Goal: Task Accomplishment & Management: Use online tool/utility

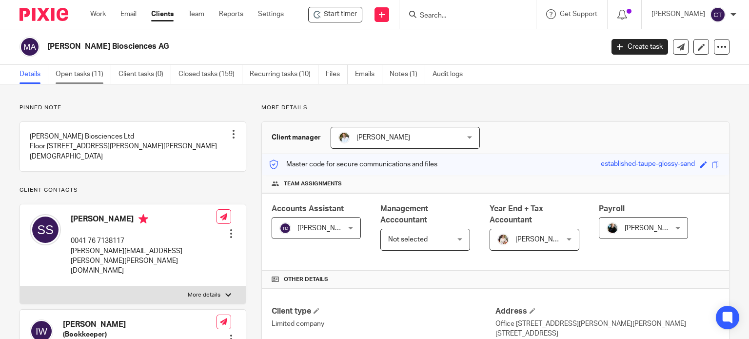
click at [79, 75] on link "Open tasks (11)" at bounding box center [84, 74] width 56 height 19
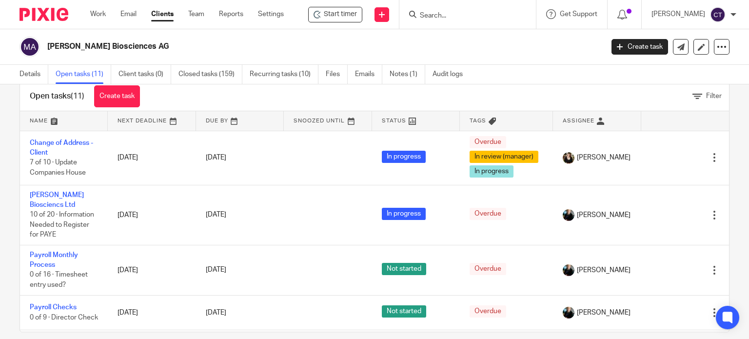
scroll to position [35, 0]
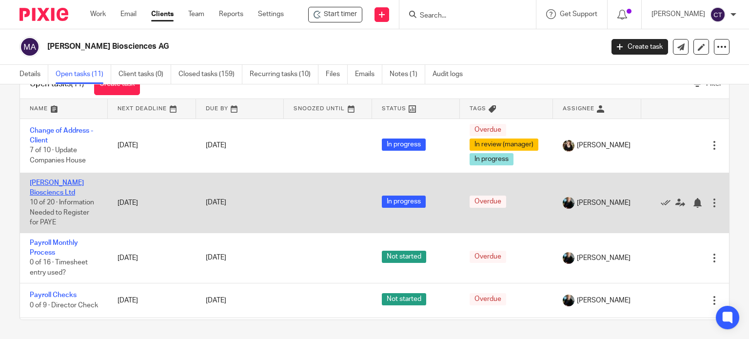
click at [48, 180] on link "Myria Biosciencs Ltd" at bounding box center [57, 188] width 54 height 17
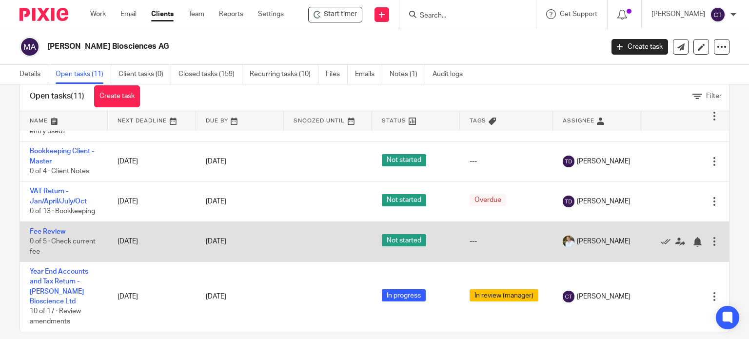
scroll to position [35, 0]
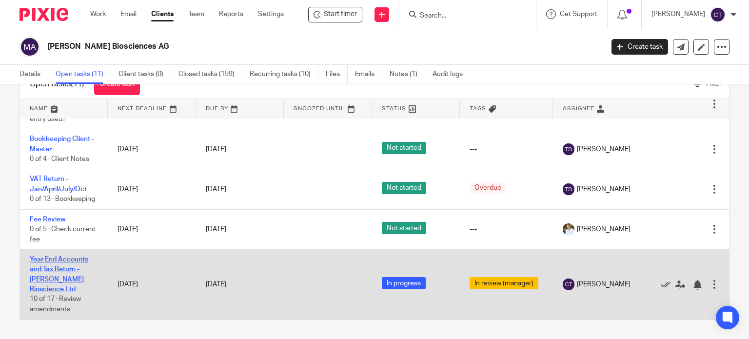
click at [47, 272] on link "Year End Accounts and Tax Return - [PERSON_NAME] Bioscience Ltd" at bounding box center [59, 274] width 59 height 37
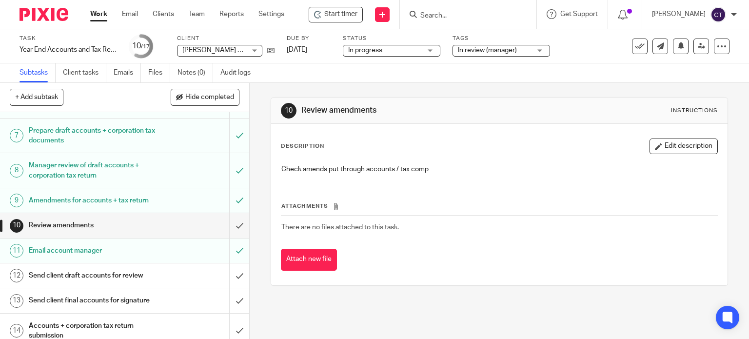
scroll to position [195, 0]
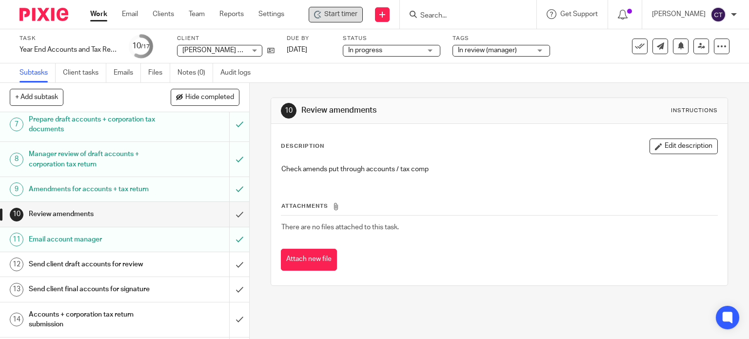
click at [338, 19] on span "Start timer" at bounding box center [340, 14] width 33 height 10
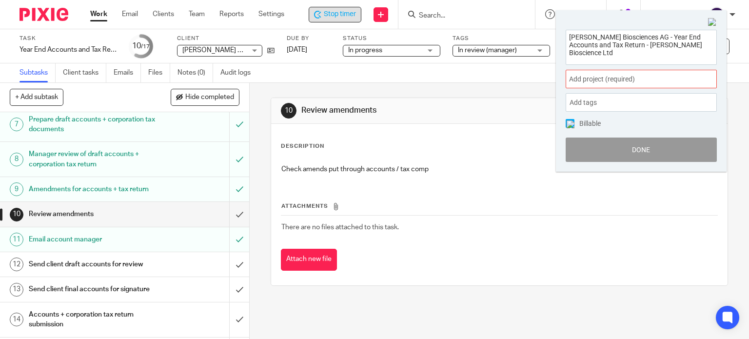
click at [587, 80] on span "Add project (required) :" at bounding box center [630, 79] width 123 height 10
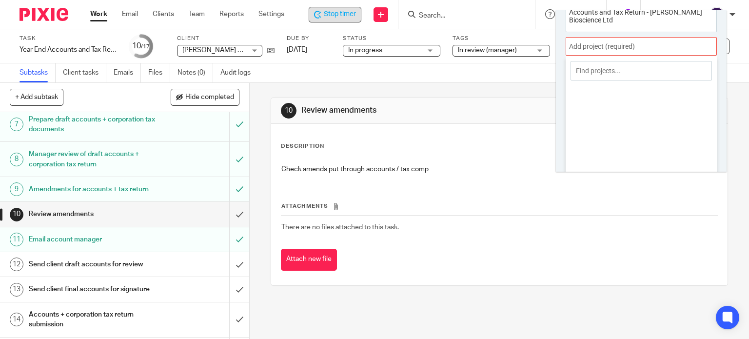
scroll to position [48, 0]
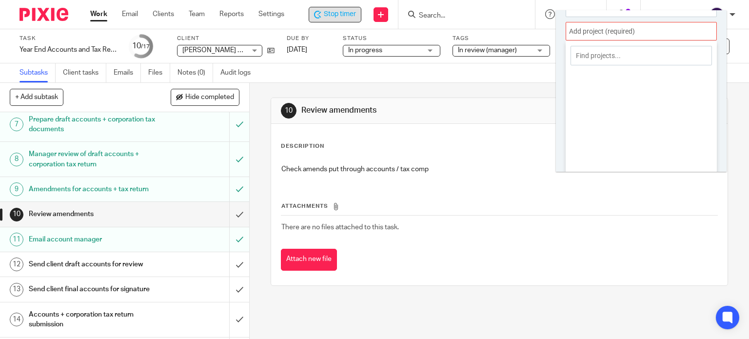
click at [580, 31] on div at bounding box center [641, 31] width 151 height 19
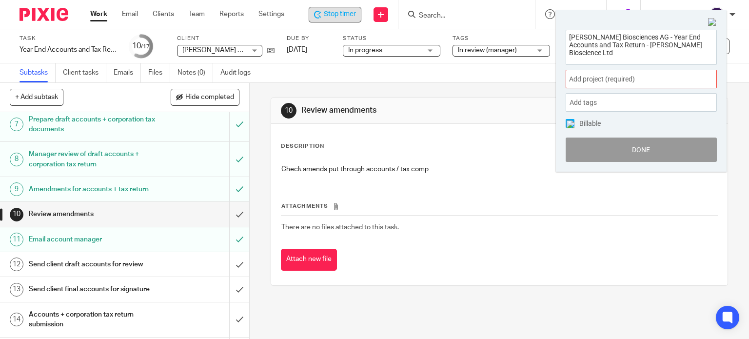
scroll to position [0, 0]
click at [593, 80] on span "Add project (required) :" at bounding box center [630, 79] width 123 height 10
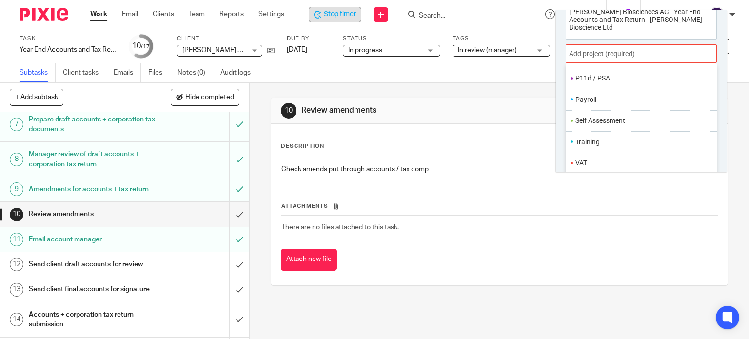
scroll to position [48, 0]
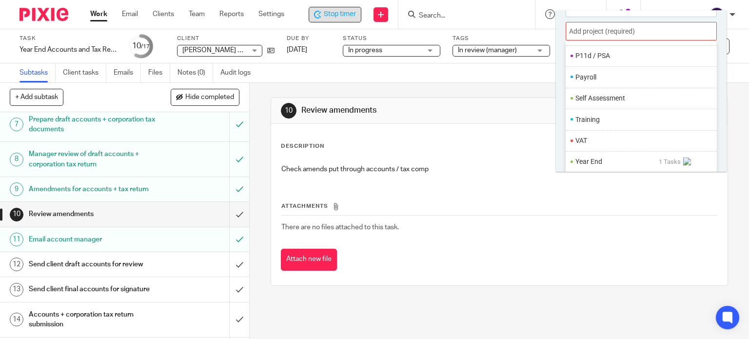
click at [584, 161] on li "Year End" at bounding box center [617, 162] width 83 height 10
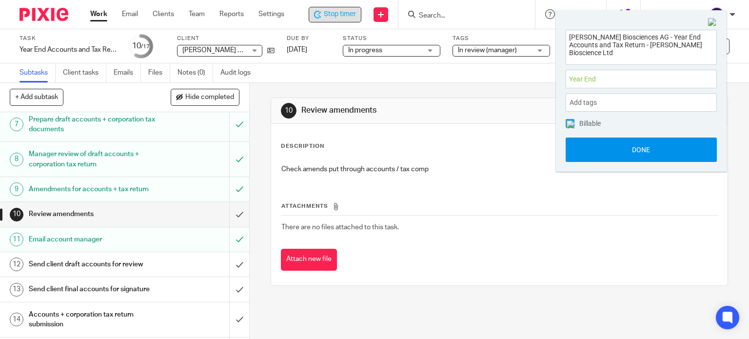
click at [588, 151] on button "Done" at bounding box center [641, 150] width 151 height 24
